Goal: Task Accomplishment & Management: Manage account settings

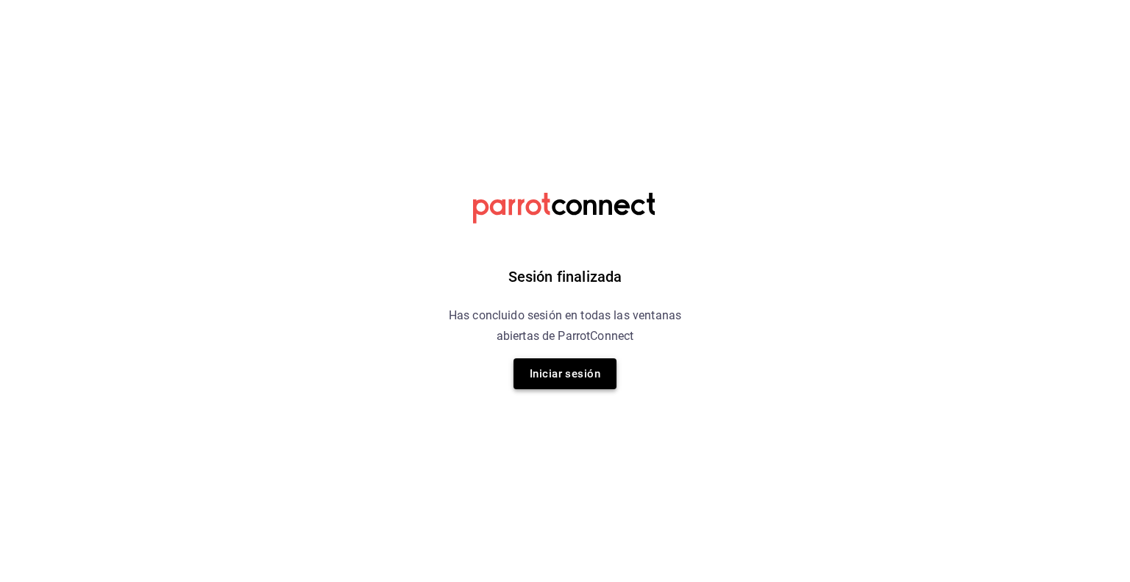
click at [577, 383] on button "Iniciar sesión" at bounding box center [564, 373] width 103 height 31
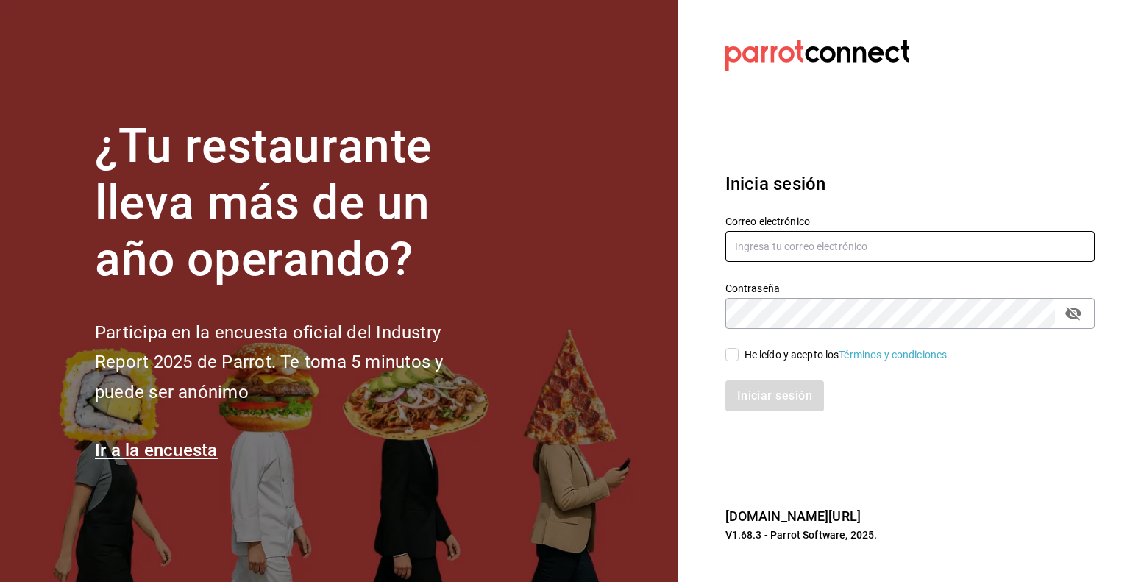
click at [777, 254] on input "text" at bounding box center [909, 246] width 369 height 31
type input "[EMAIL_ADDRESS][DOMAIN_NAME]"
click at [780, 357] on div "He leído y acepto los Términos y condiciones." at bounding box center [847, 354] width 206 height 15
click at [738, 357] on input "He leído y acepto los Términos y condiciones." at bounding box center [731, 354] width 13 height 13
checkbox input "true"
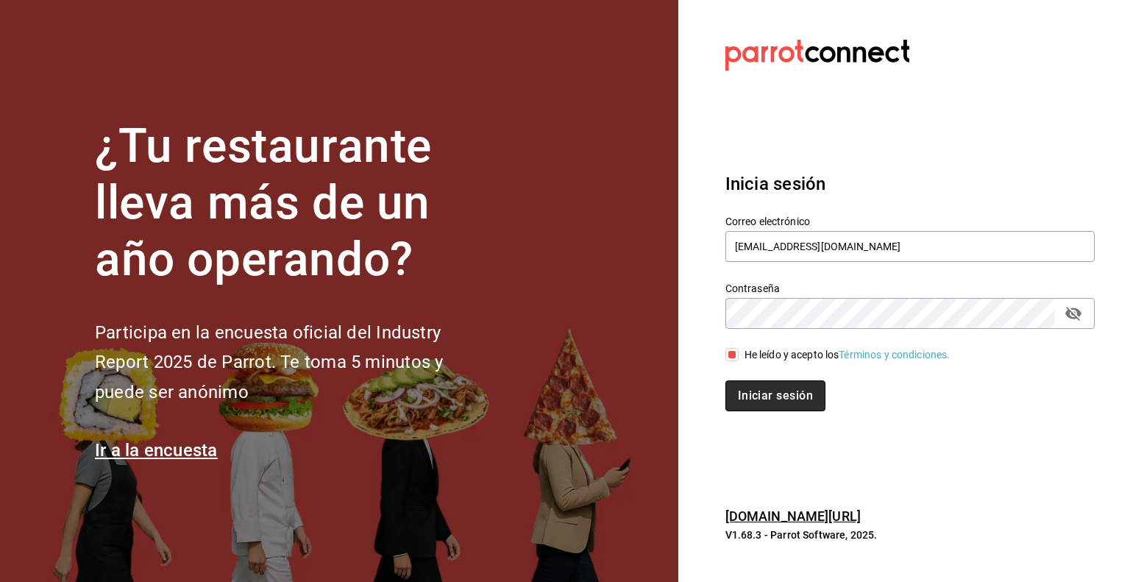
click at [773, 390] on button "Iniciar sesión" at bounding box center [775, 395] width 100 height 31
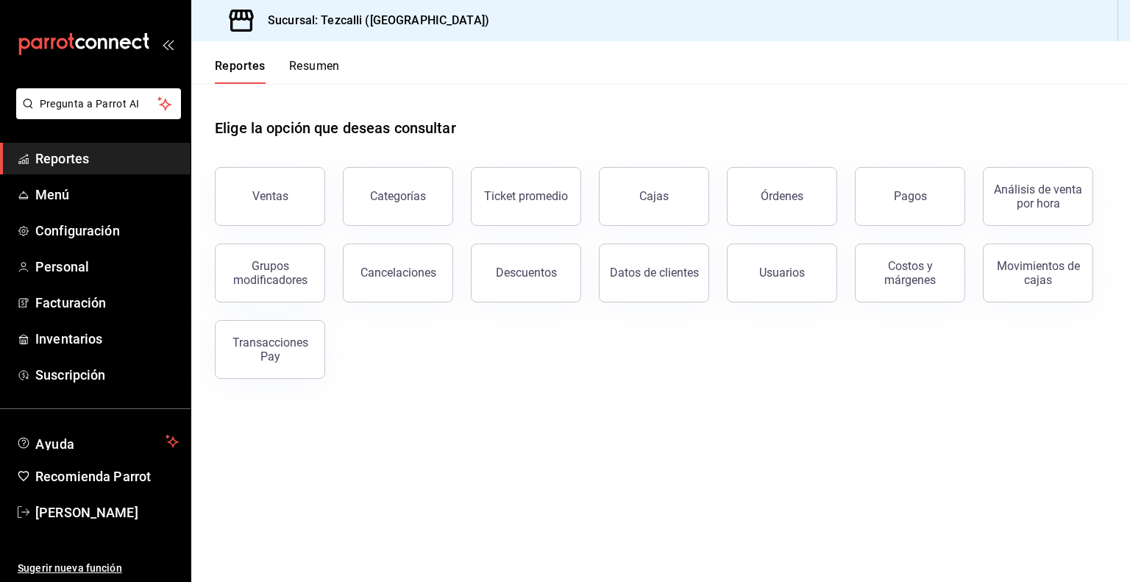
click at [766, 217] on button "Órdenes" at bounding box center [782, 196] width 110 height 59
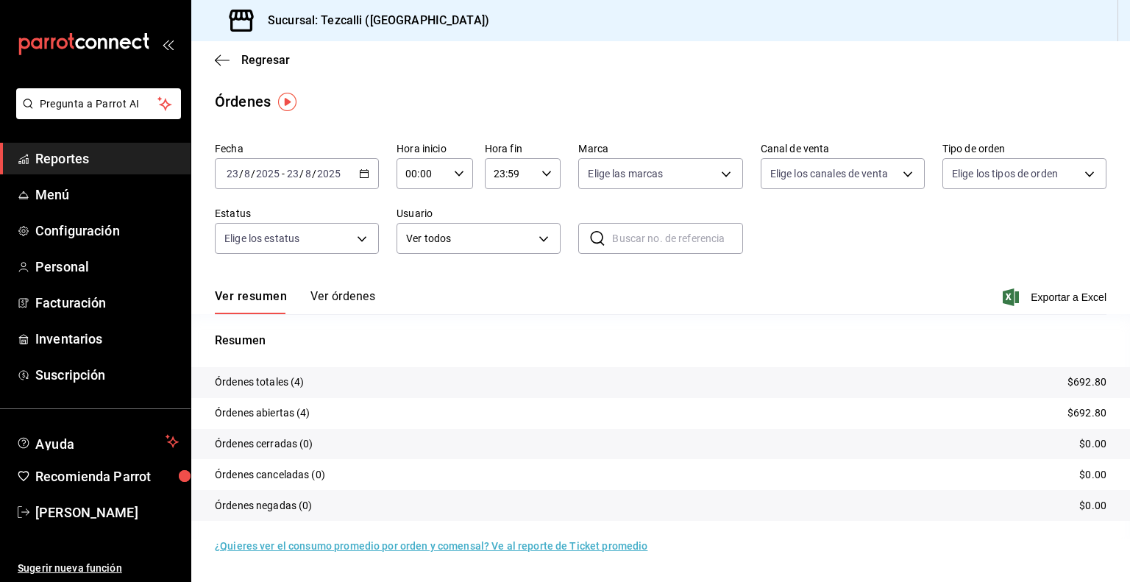
click at [364, 301] on button "Ver órdenes" at bounding box center [342, 301] width 65 height 25
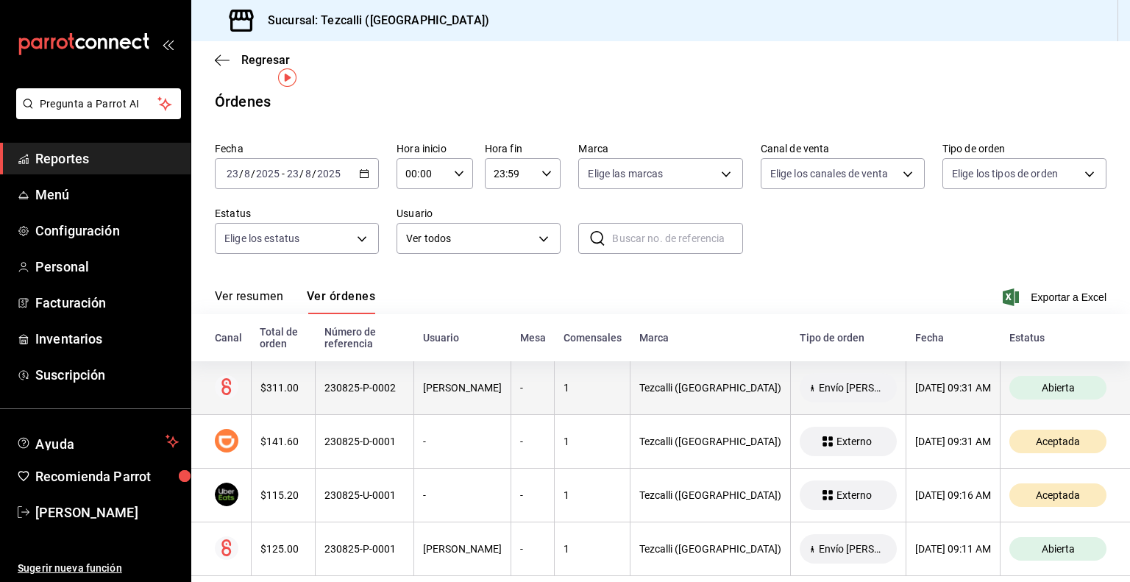
scroll to position [24, 0]
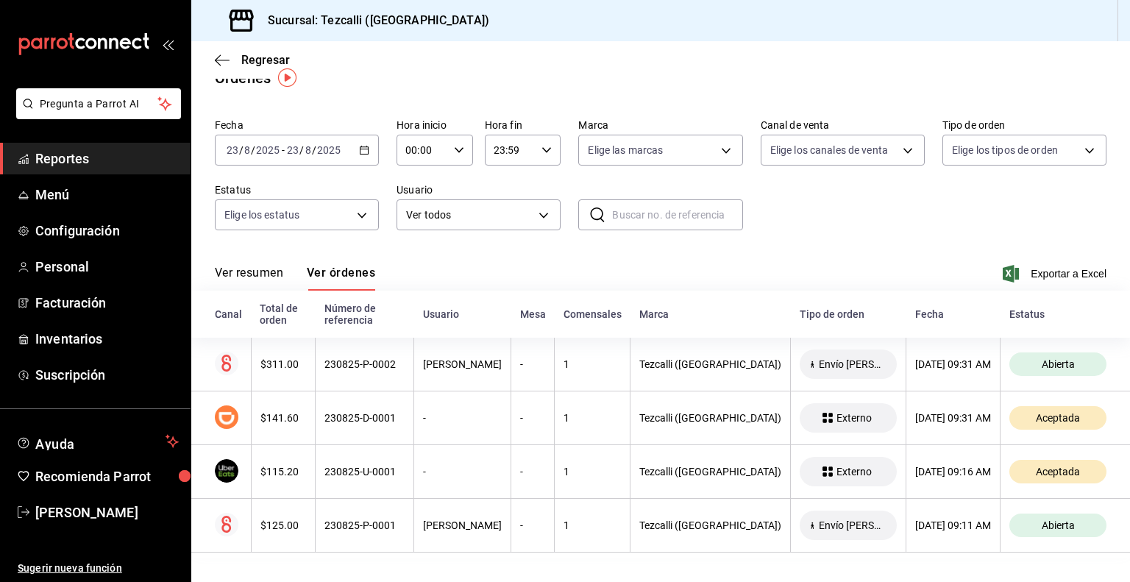
click at [79, 161] on span "Reportes" at bounding box center [106, 159] width 143 height 20
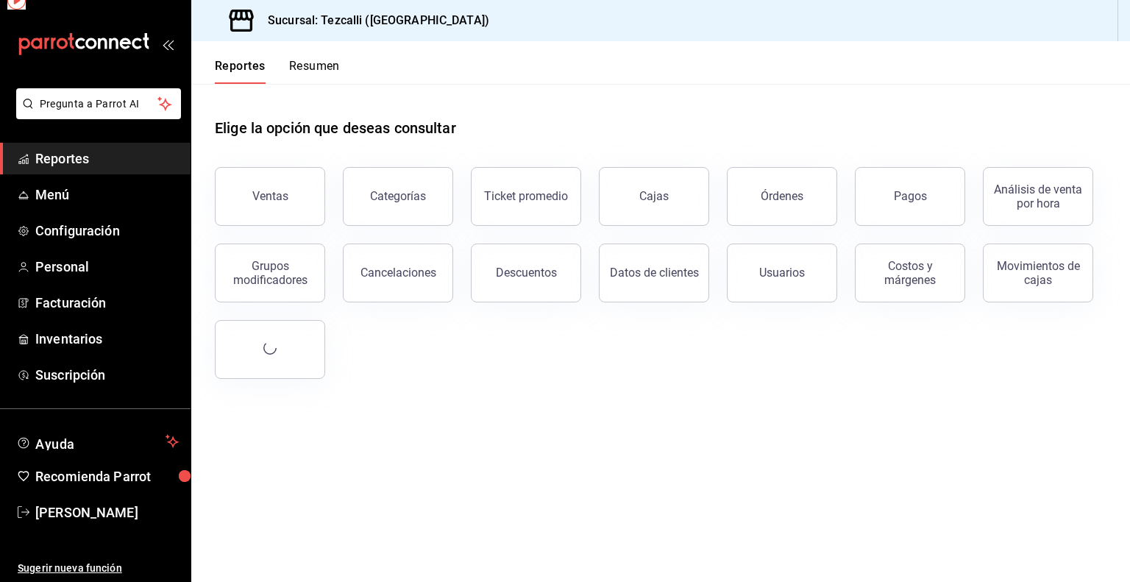
click at [79, 161] on span "Reportes" at bounding box center [106, 159] width 143 height 20
click at [879, 201] on button "Pagos" at bounding box center [910, 196] width 110 height 59
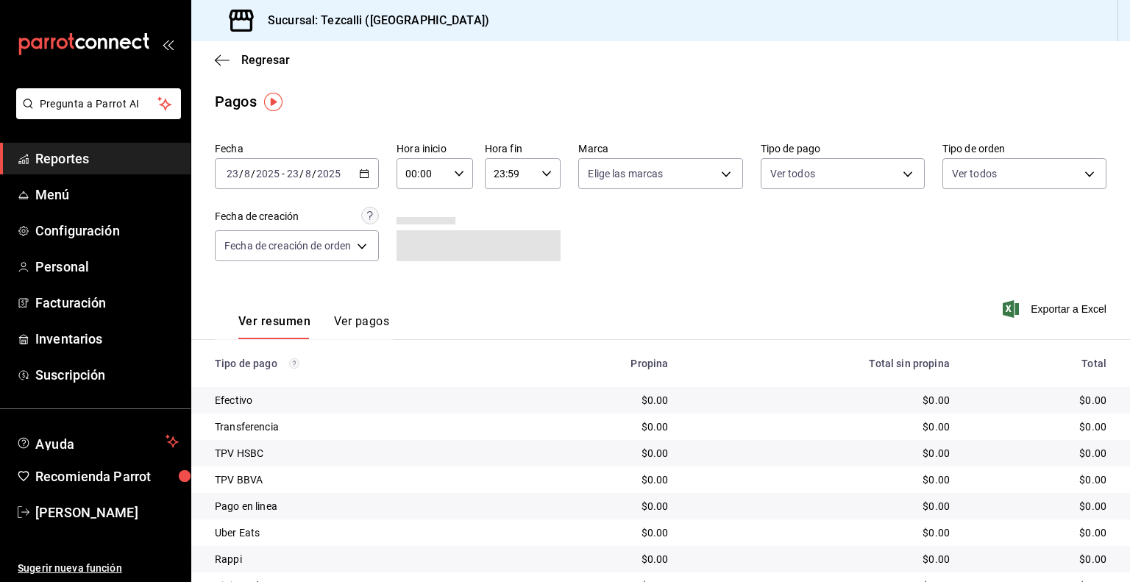
click at [329, 170] on input "2025" at bounding box center [328, 174] width 25 height 12
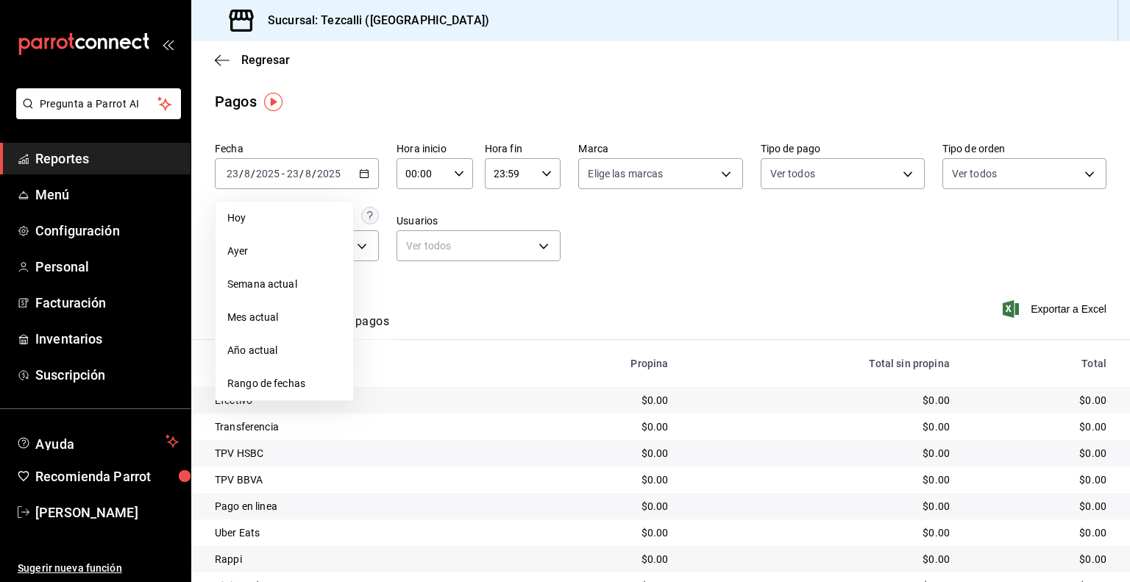
click at [279, 249] on span "Ayer" at bounding box center [284, 250] width 114 height 15
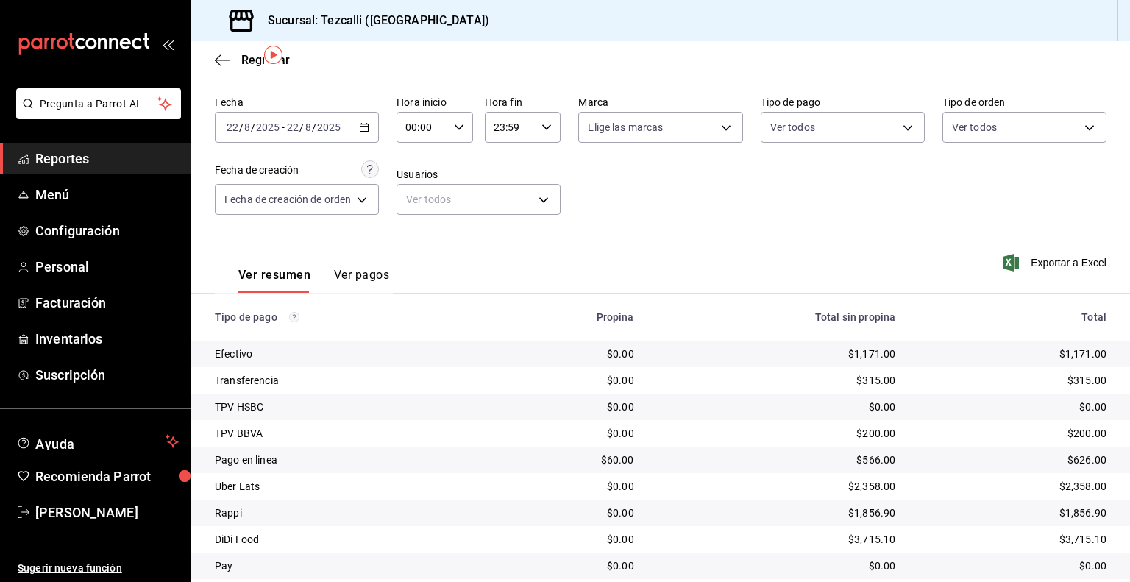
scroll to position [47, 0]
click at [359, 275] on button "Ver pagos" at bounding box center [361, 279] width 55 height 25
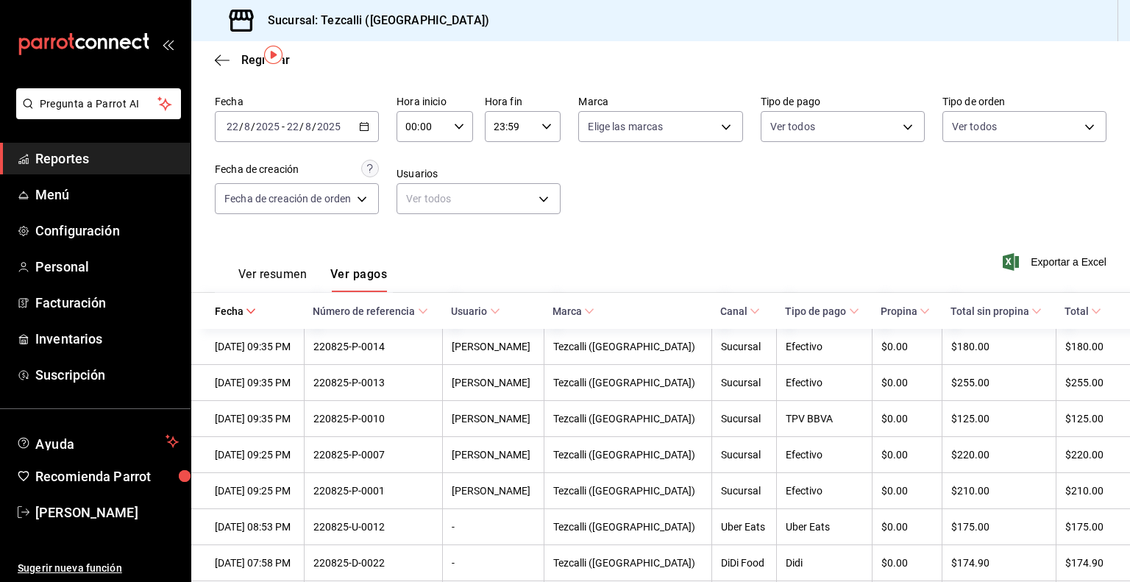
click at [282, 271] on button "Ver resumen" at bounding box center [272, 279] width 68 height 25
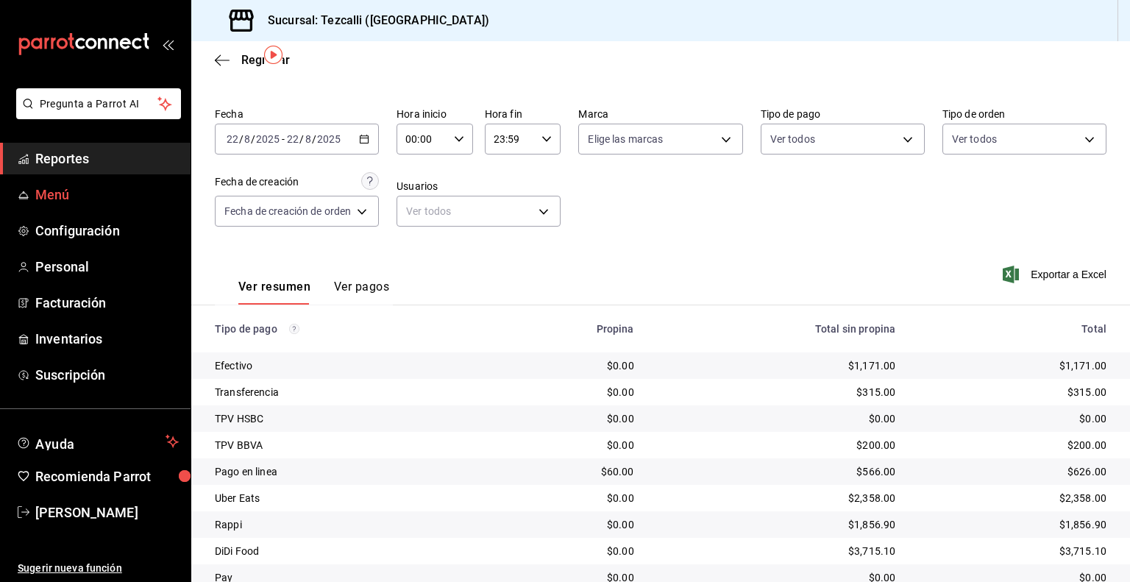
scroll to position [47, 0]
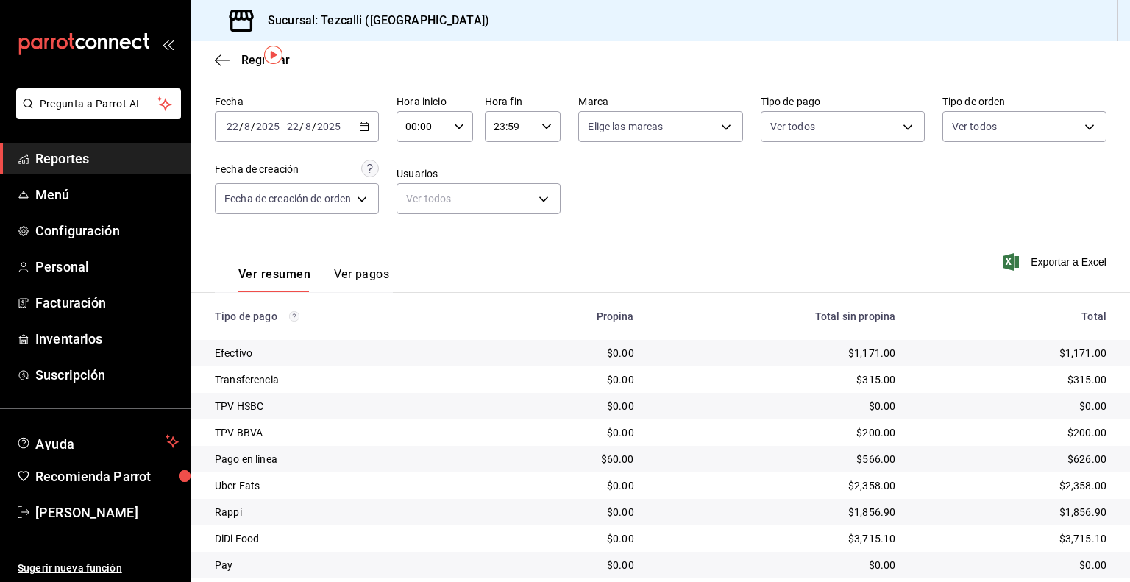
click at [88, 153] on span "Reportes" at bounding box center [106, 159] width 143 height 20
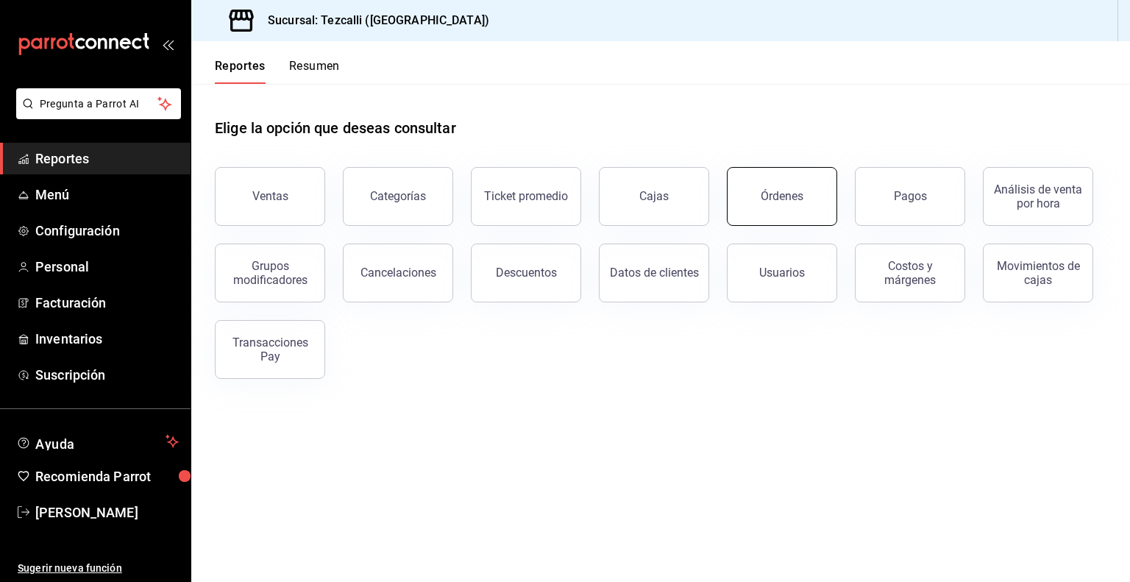
click at [815, 204] on button "Órdenes" at bounding box center [782, 196] width 110 height 59
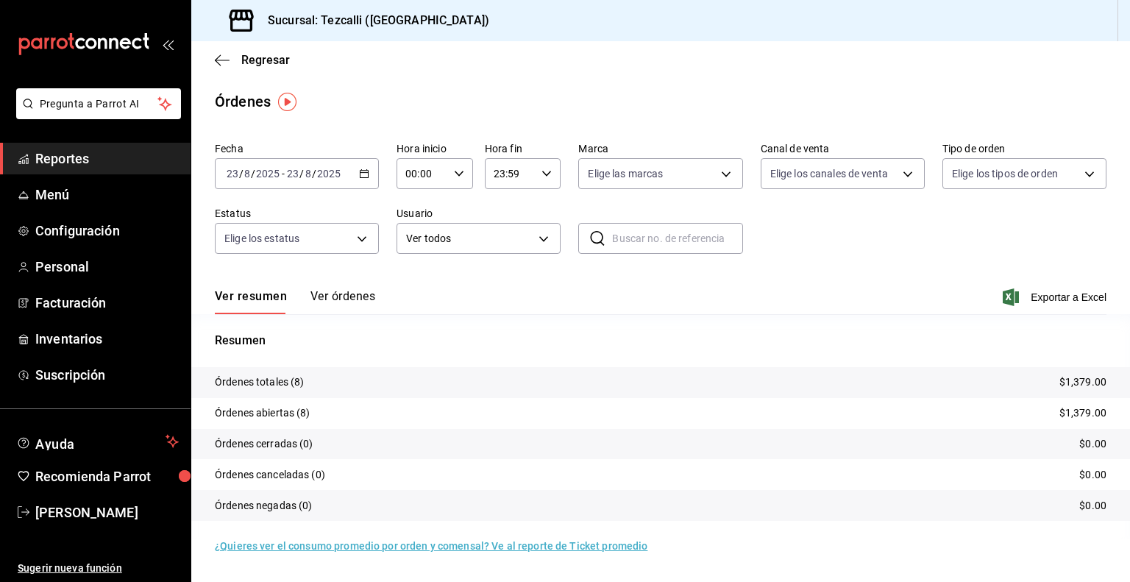
click at [332, 302] on button "Ver órdenes" at bounding box center [342, 301] width 65 height 25
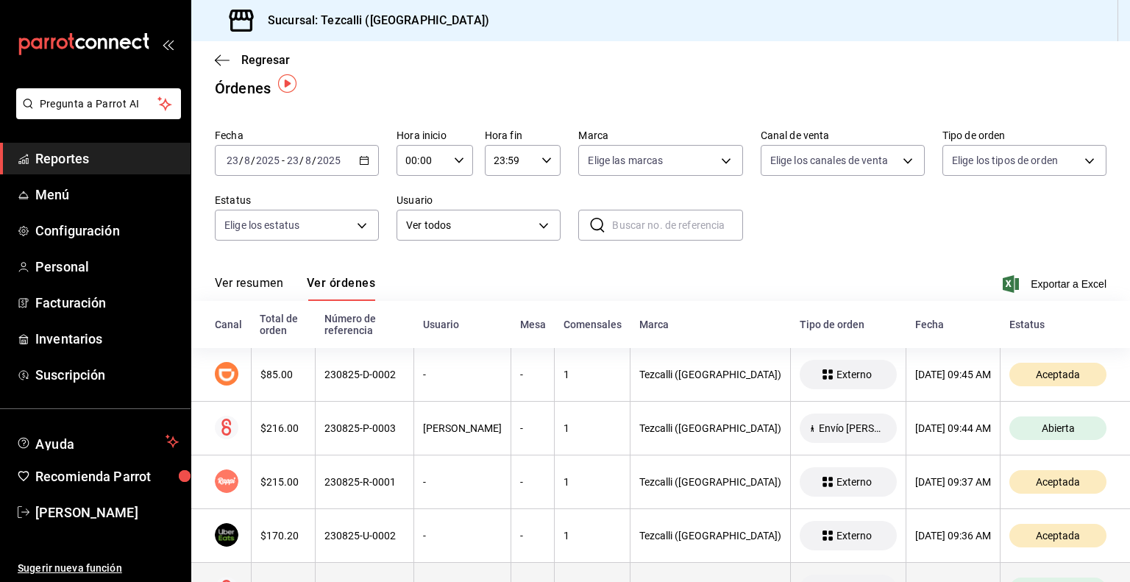
scroll to position [11, 0]
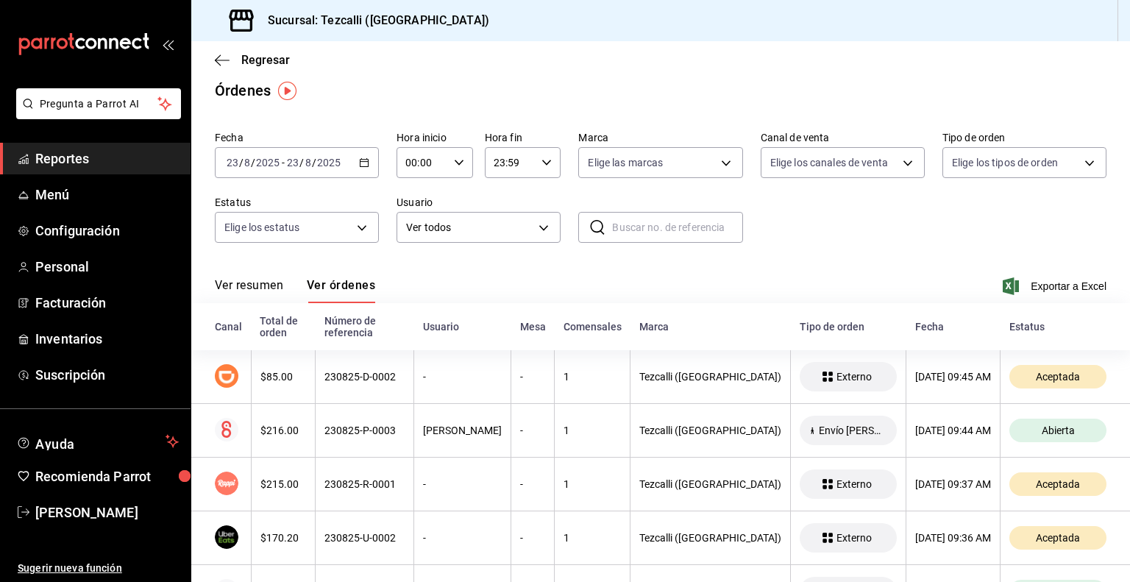
click at [250, 282] on button "Ver resumen" at bounding box center [249, 290] width 68 height 25
